Goal: Find specific page/section: Find specific page/section

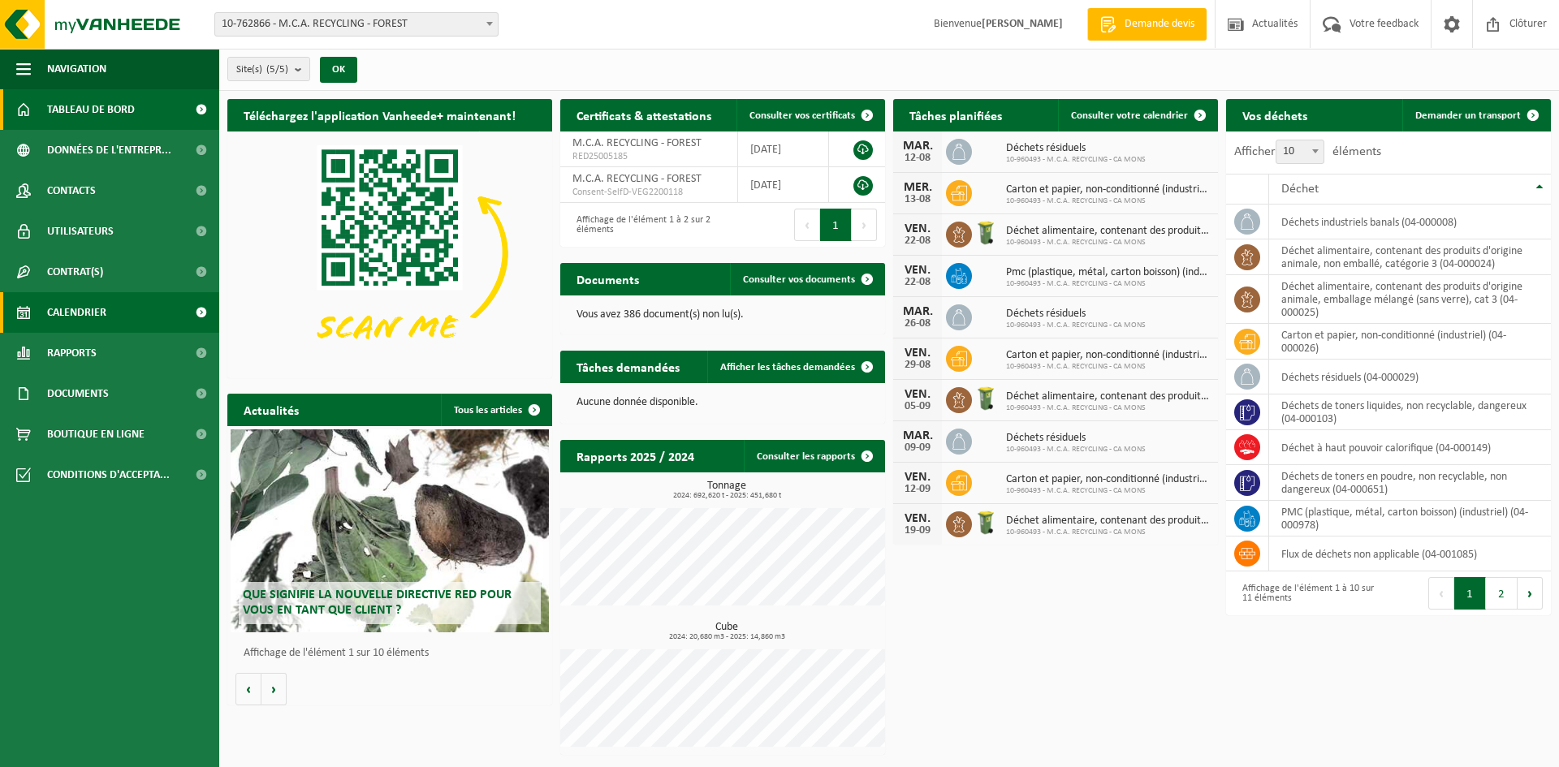
click at [67, 325] on span "Calendrier" at bounding box center [76, 312] width 59 height 41
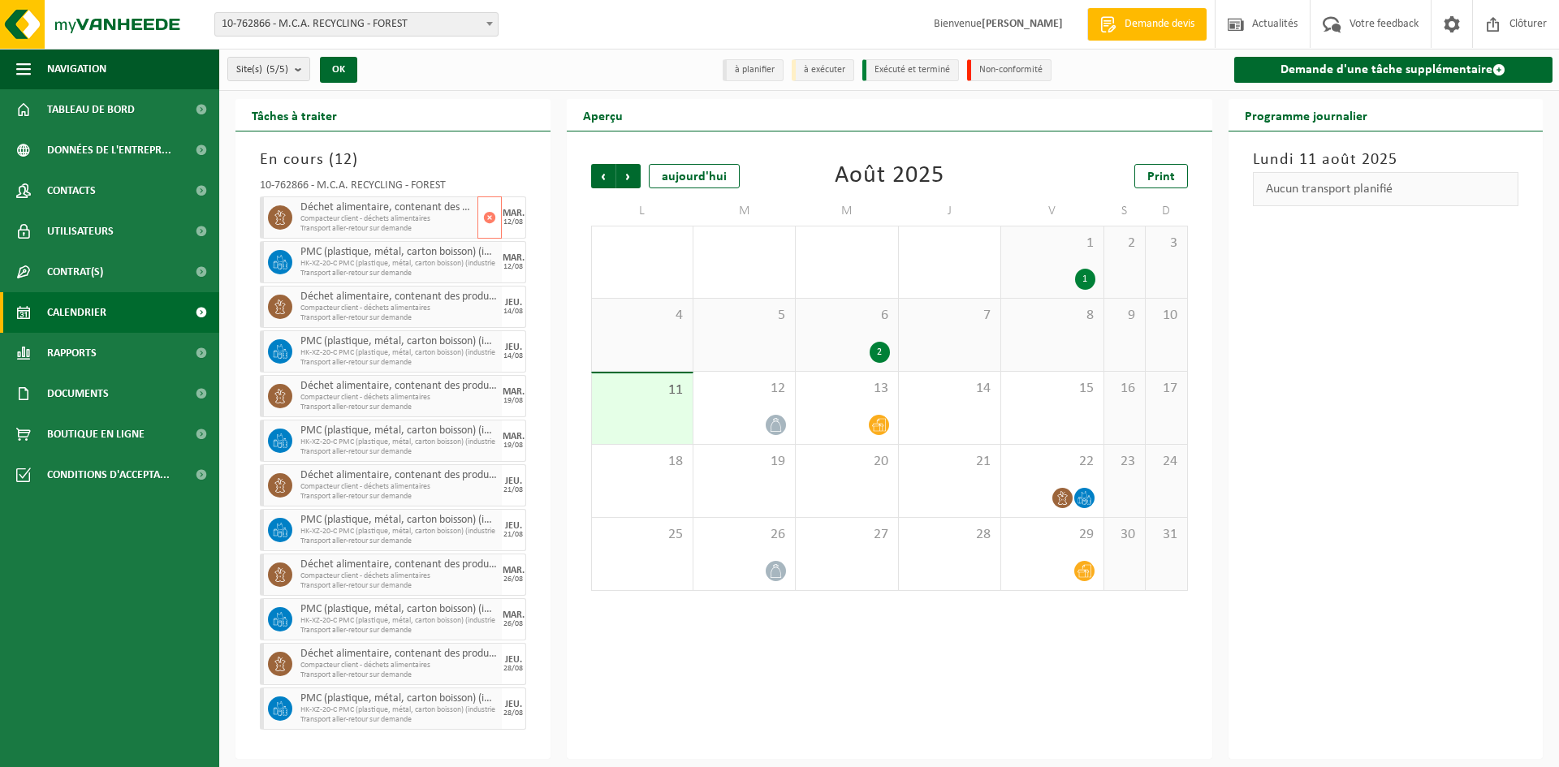
click at [372, 226] on span "Transport aller-retour sur demande" at bounding box center [386, 229] width 173 height 10
click at [374, 221] on span "Compacteur client - déchets alimentaires" at bounding box center [386, 219] width 173 height 10
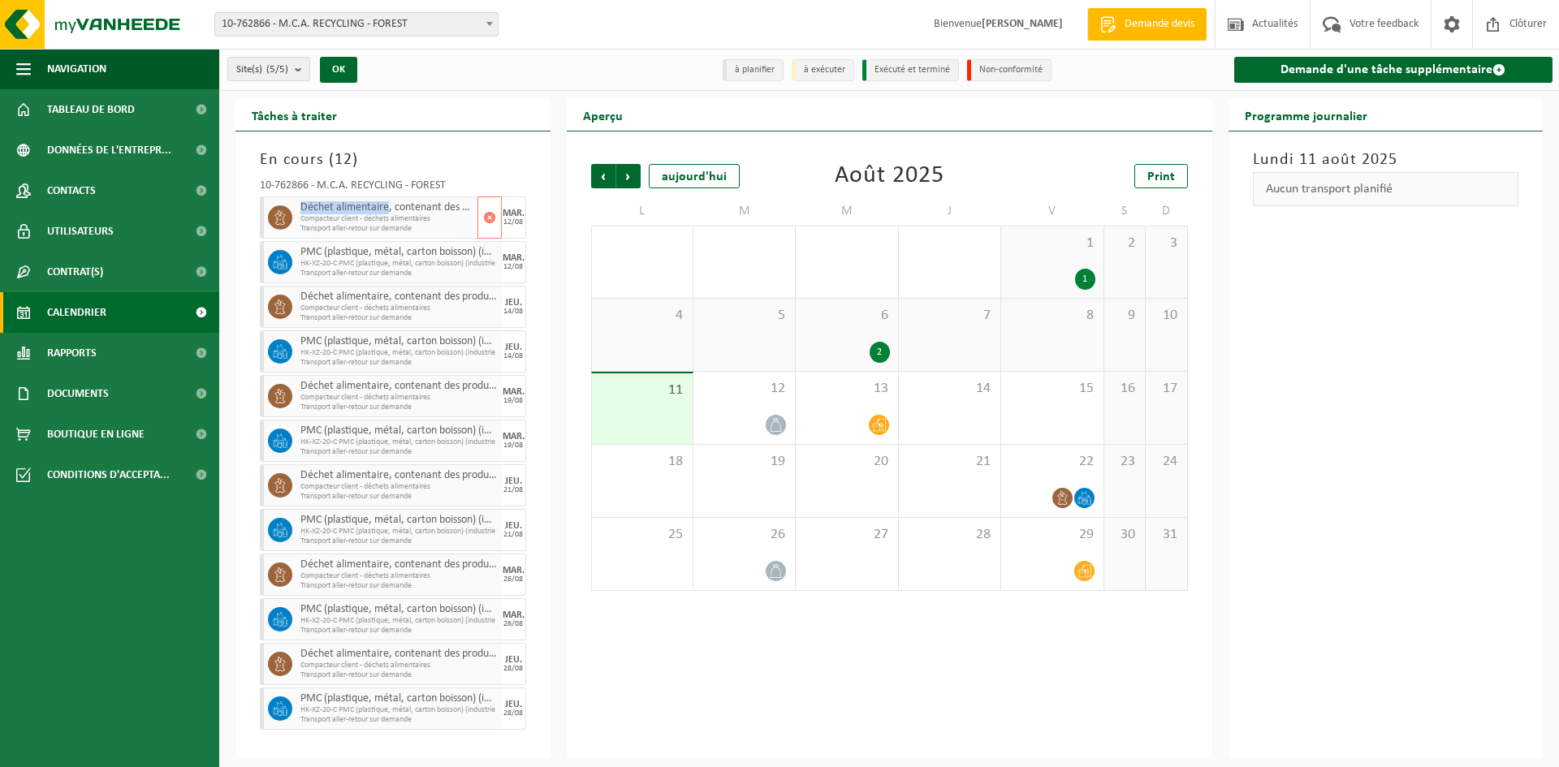
drag, startPoint x: 301, startPoint y: 205, endPoint x: 388, endPoint y: 201, distance: 87.0
click at [388, 201] on span "Déchet alimentaire, contenant des produits d'origine animale, emballage mélangé…" at bounding box center [386, 207] width 173 height 13
copy span "Déchet alimentaire"
